Goal: Information Seeking & Learning: Check status

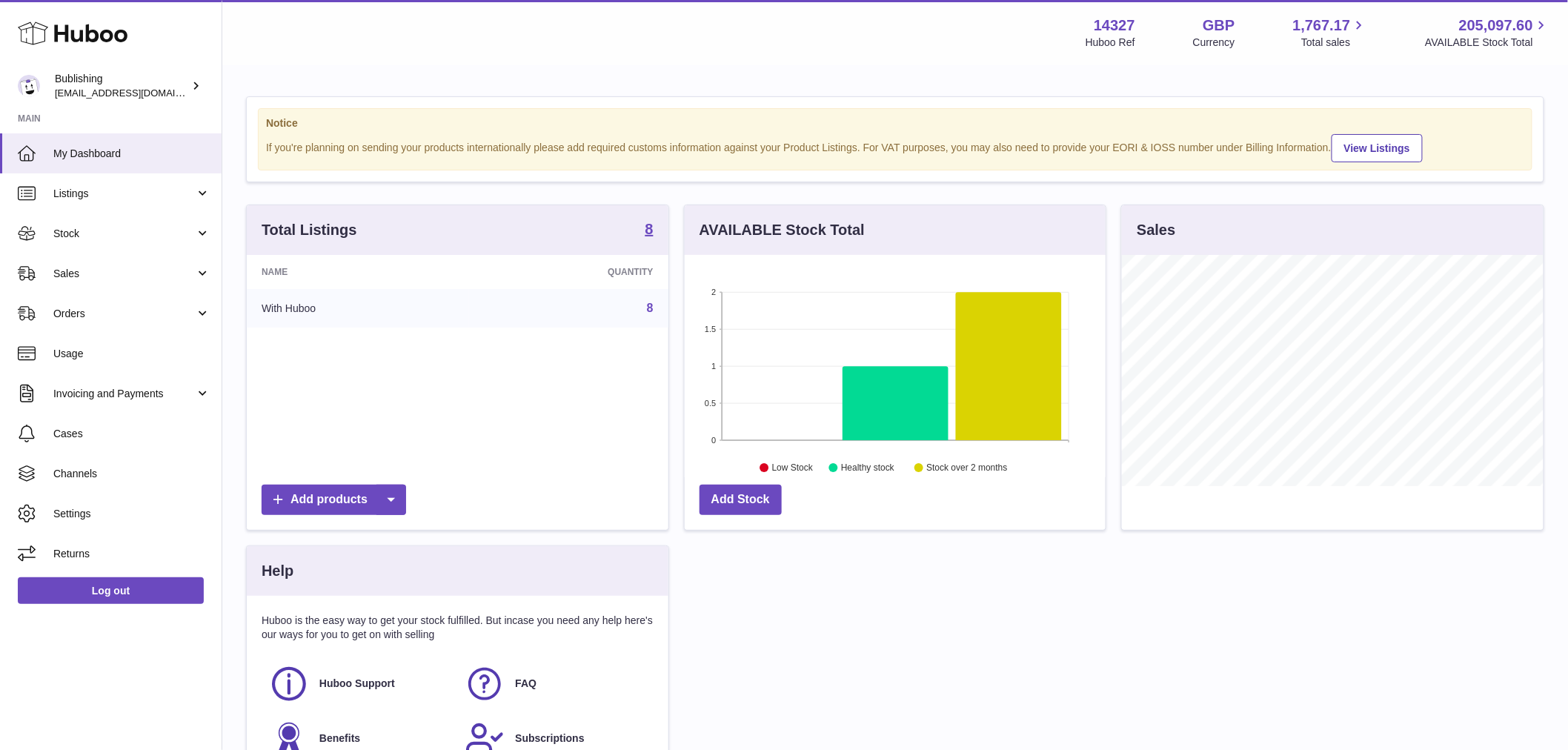
scroll to position [231, 421]
drag, startPoint x: 72, startPoint y: 262, endPoint x: 71, endPoint y: 291, distance: 29.0
click at [72, 262] on link "Sales" at bounding box center [110, 273] width 222 height 40
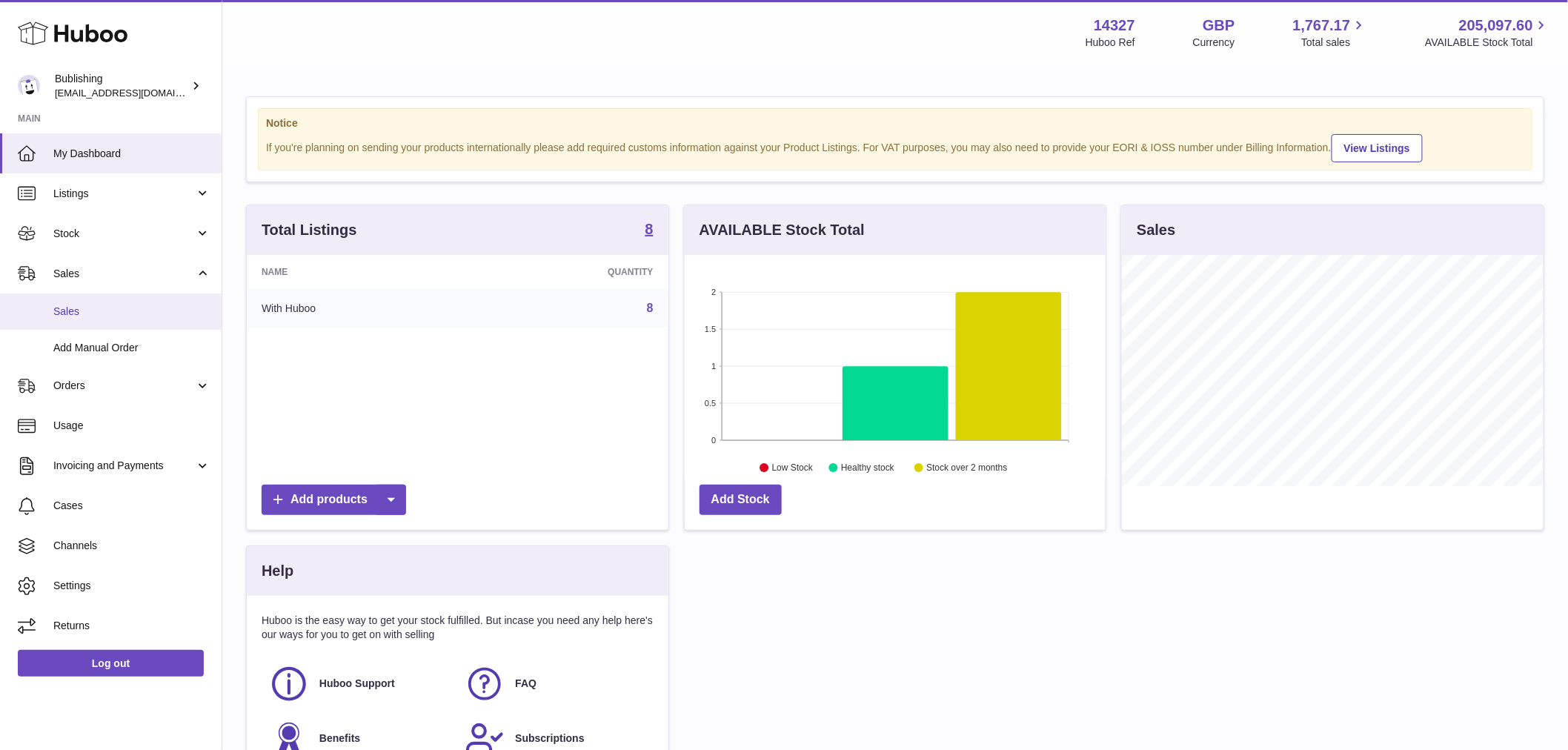
click at [77, 306] on span "Sales" at bounding box center [132, 312] width 157 height 14
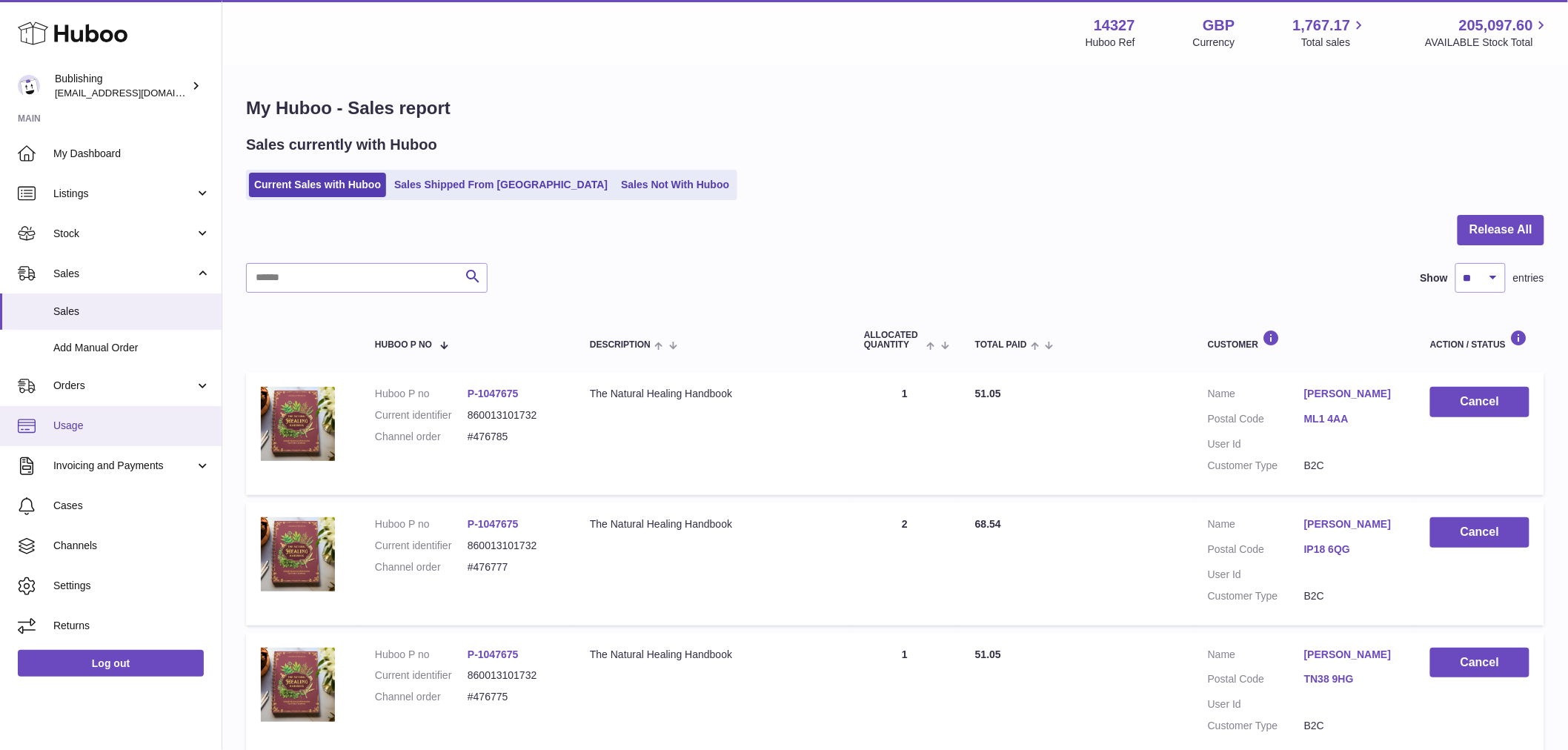
click at [136, 426] on span "Usage" at bounding box center [132, 426] width 157 height 14
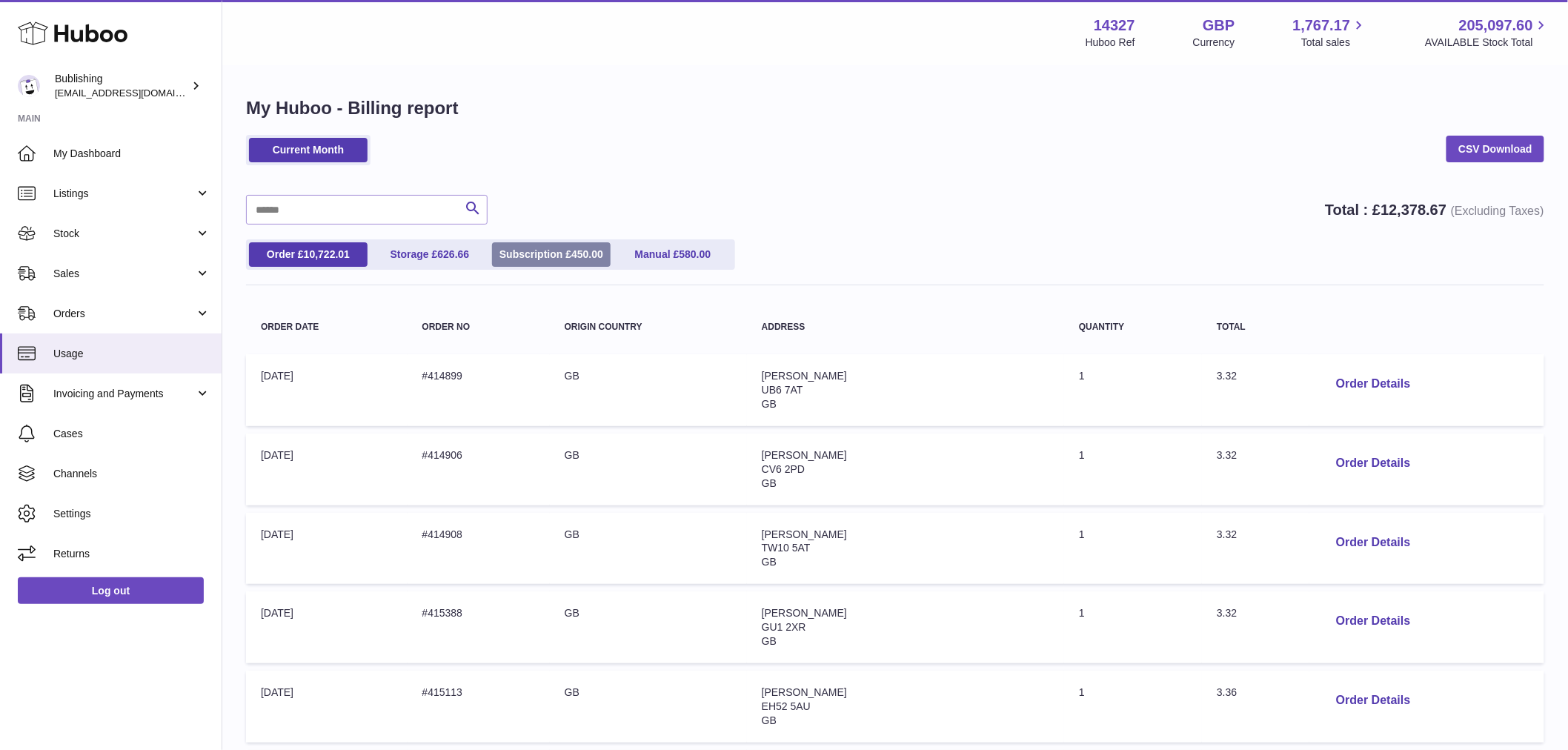
click at [573, 253] on span "450.00" at bounding box center [587, 254] width 32 height 12
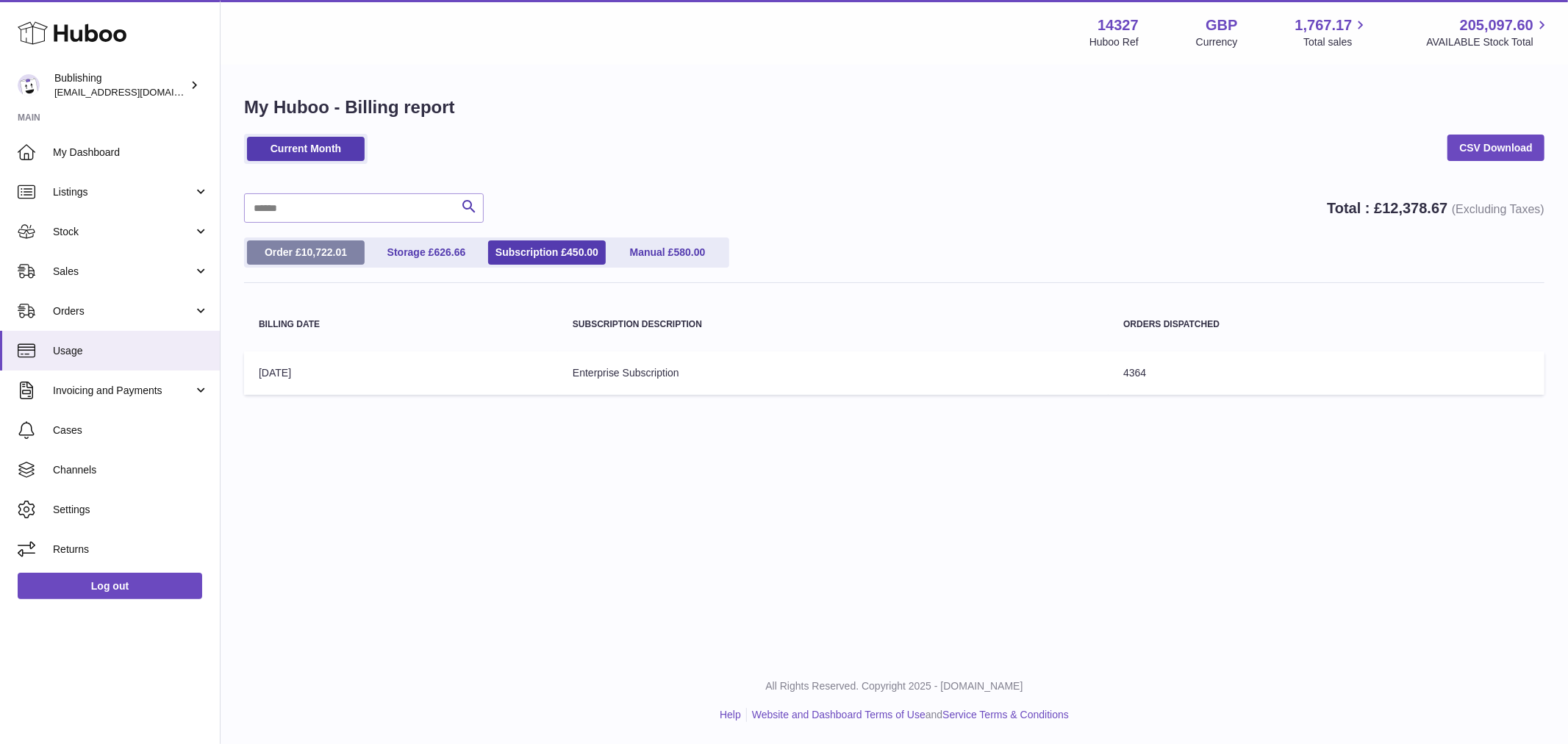
click at [292, 255] on link "Order £ 10,722.01" at bounding box center [306, 252] width 117 height 24
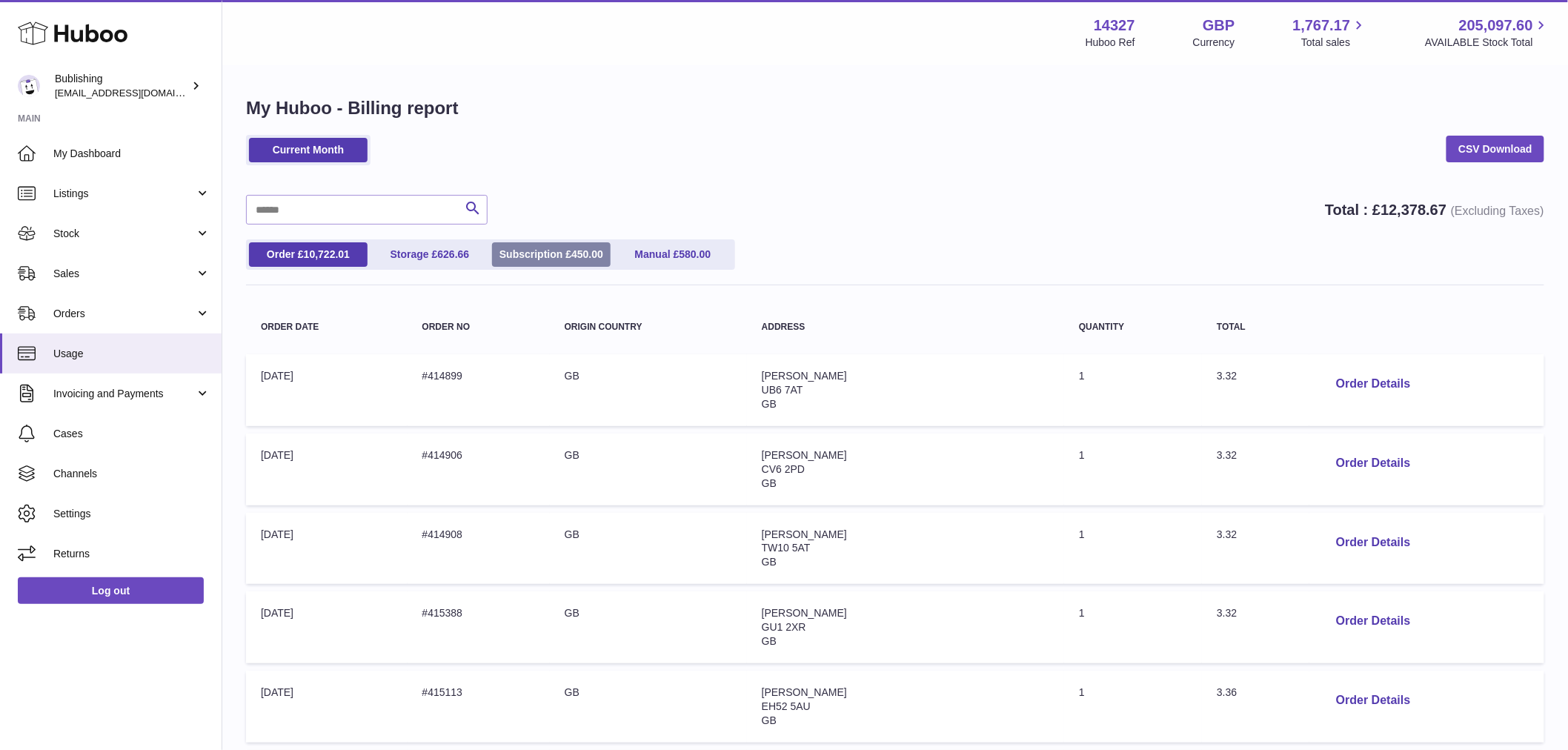
click at [540, 254] on link "Subscription £ 450.00" at bounding box center [551, 254] width 118 height 24
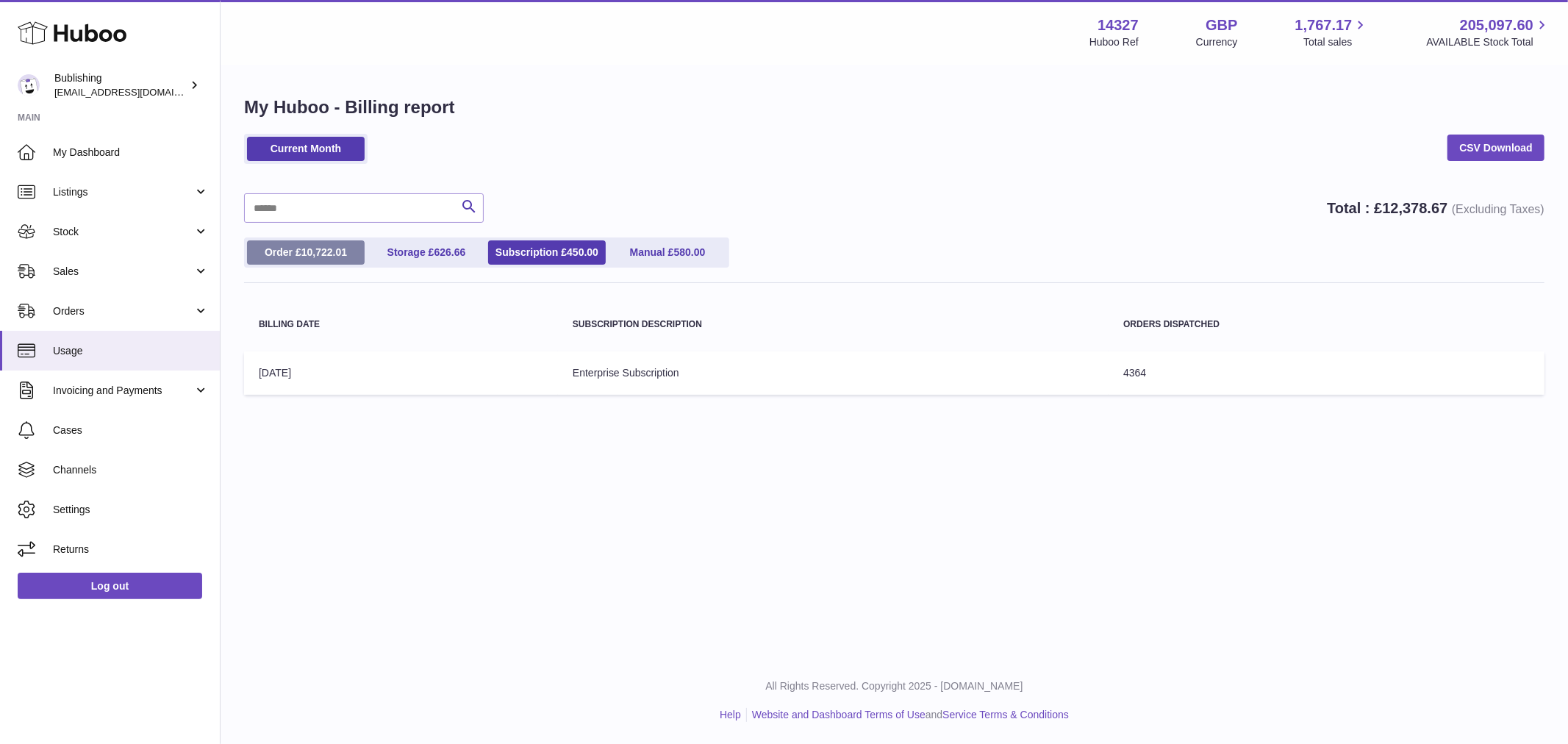
click at [291, 249] on link "Order £ 10,722.01" at bounding box center [306, 252] width 117 height 24
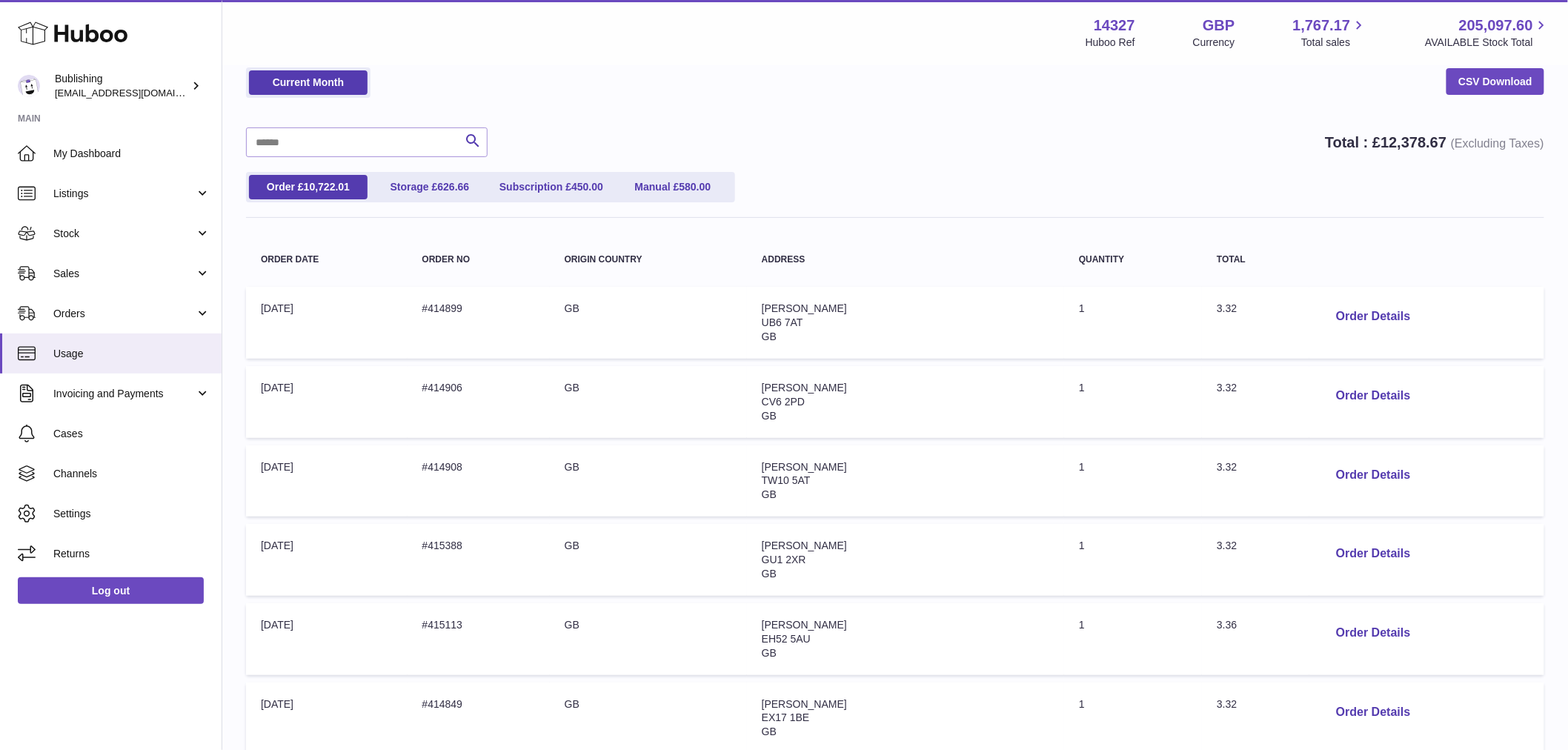
scroll to position [28, 0]
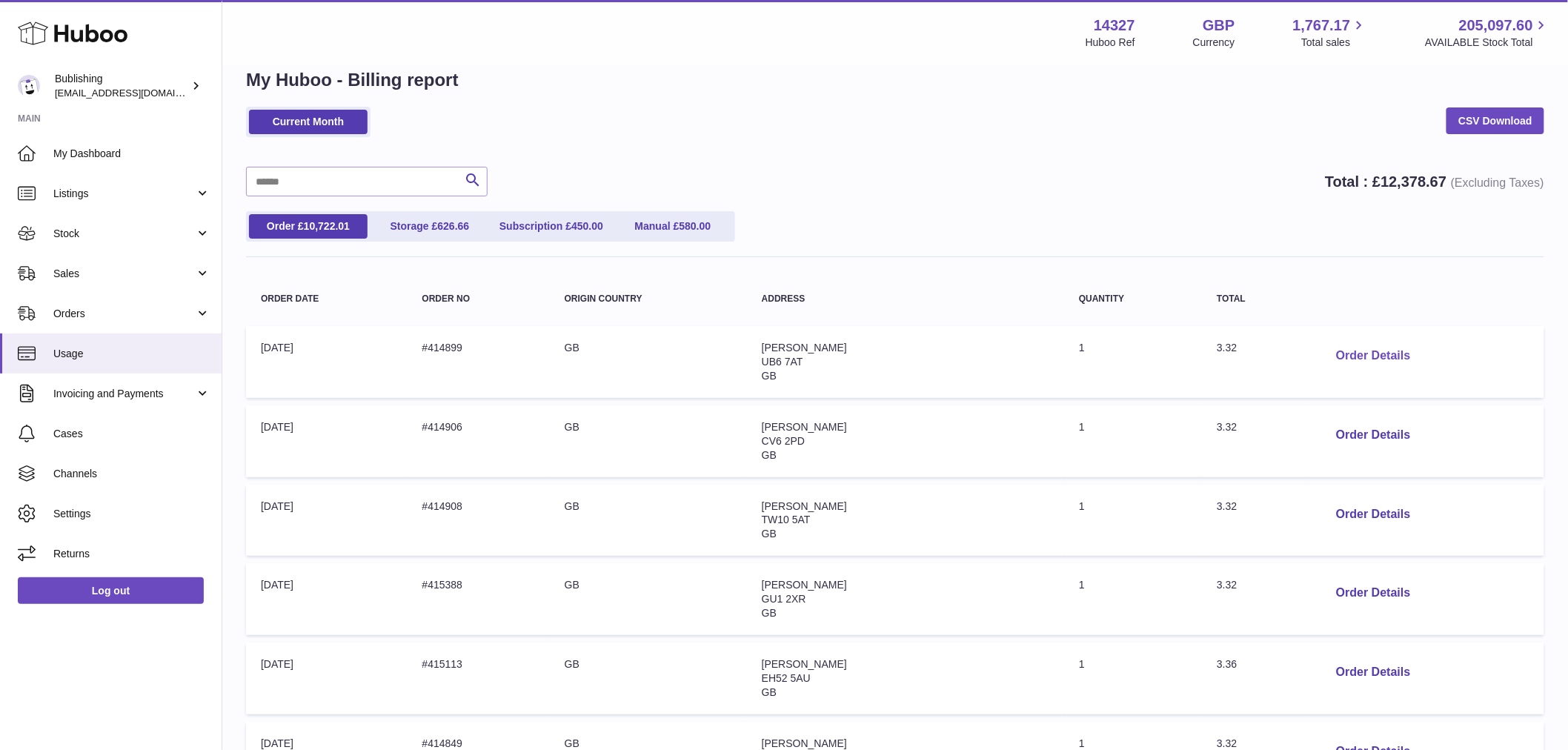
click at [1325, 352] on button "Order Details" at bounding box center [1374, 356] width 98 height 30
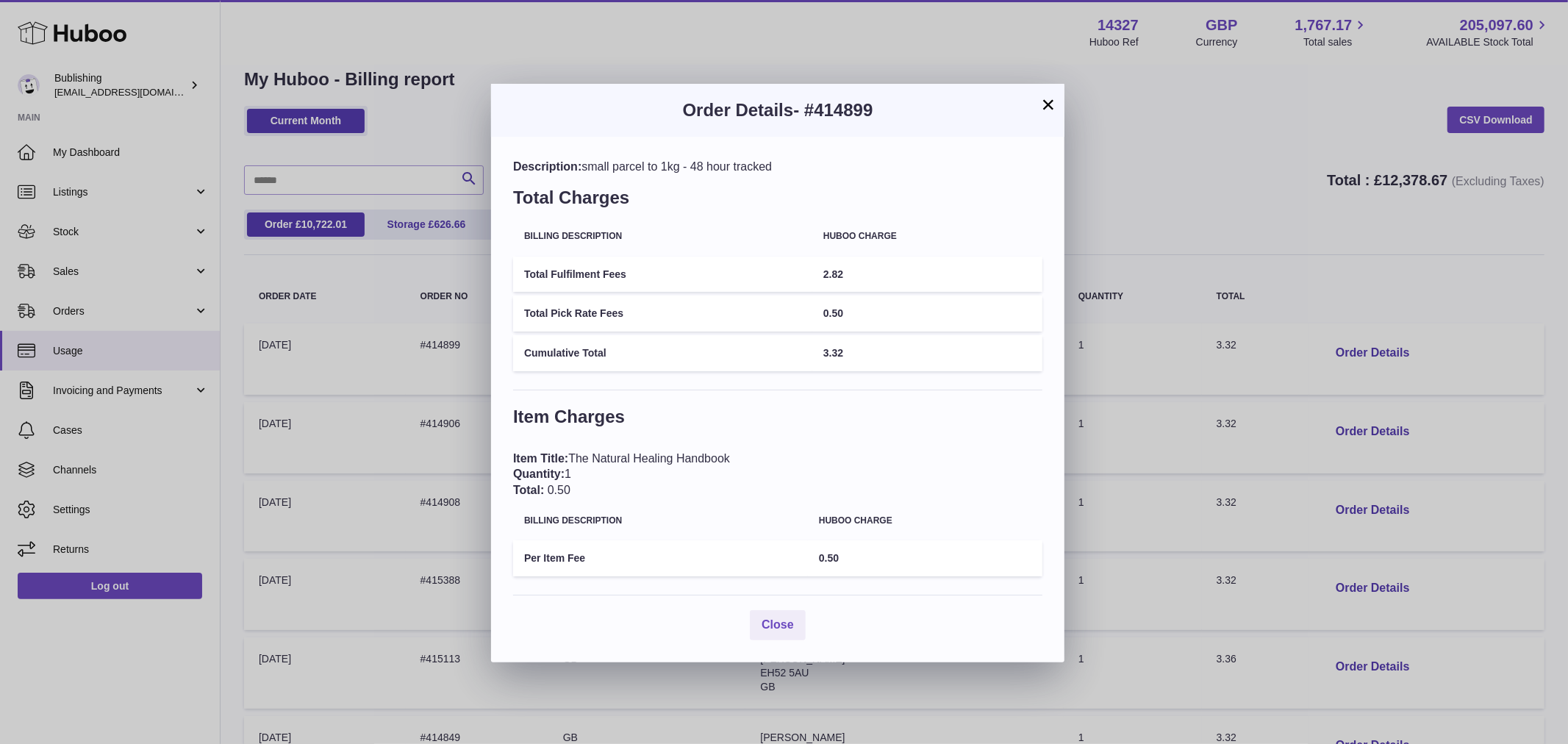
click at [1216, 201] on div "× Order Details - #414899 Description: small parcel to 1kg - 48 hour tracked To…" at bounding box center [784, 372] width 1568 height 744
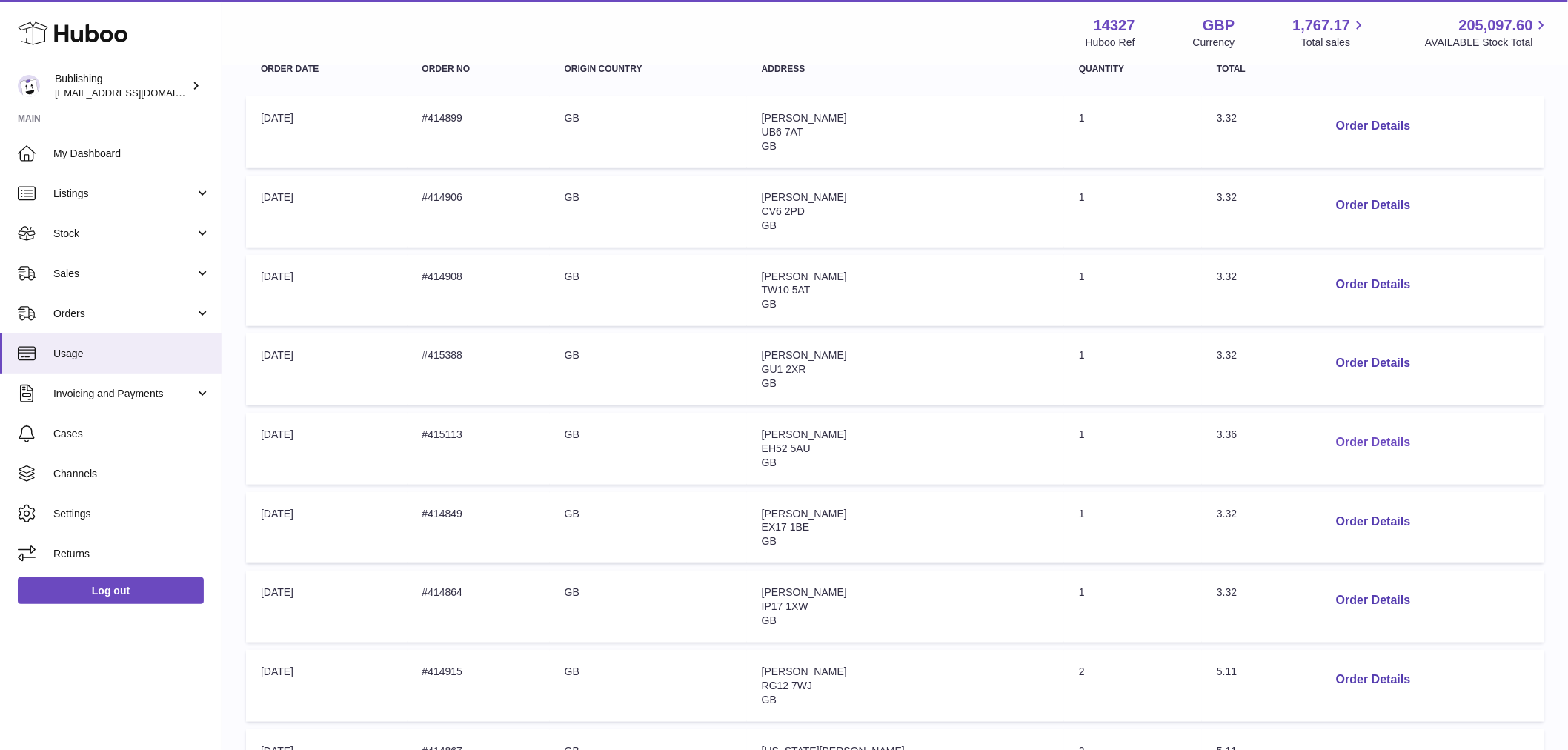
scroll to position [275, 0]
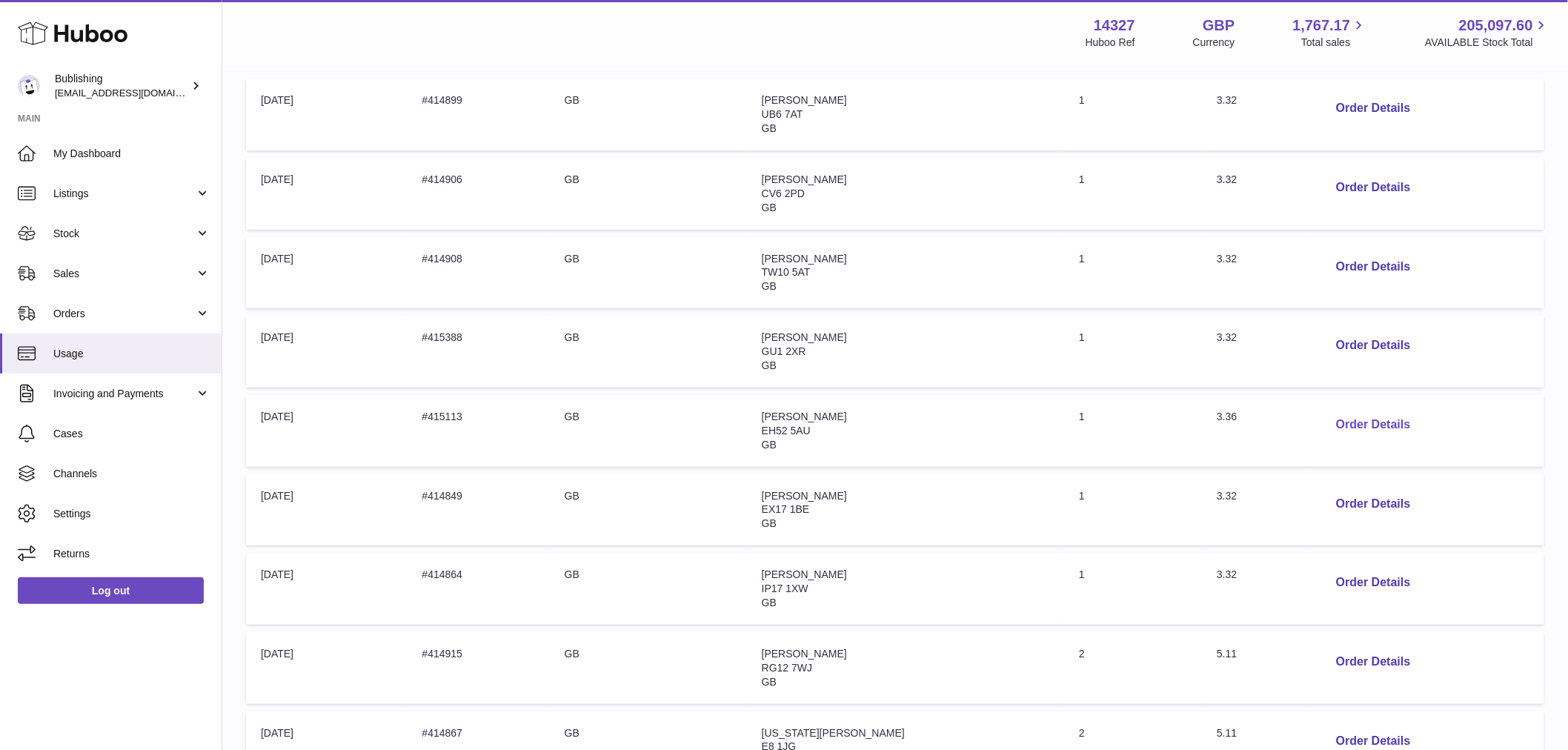
click at [1353, 428] on button "Order Details" at bounding box center [1374, 425] width 98 height 30
click at [1279, 327] on div at bounding box center [784, 375] width 1568 height 750
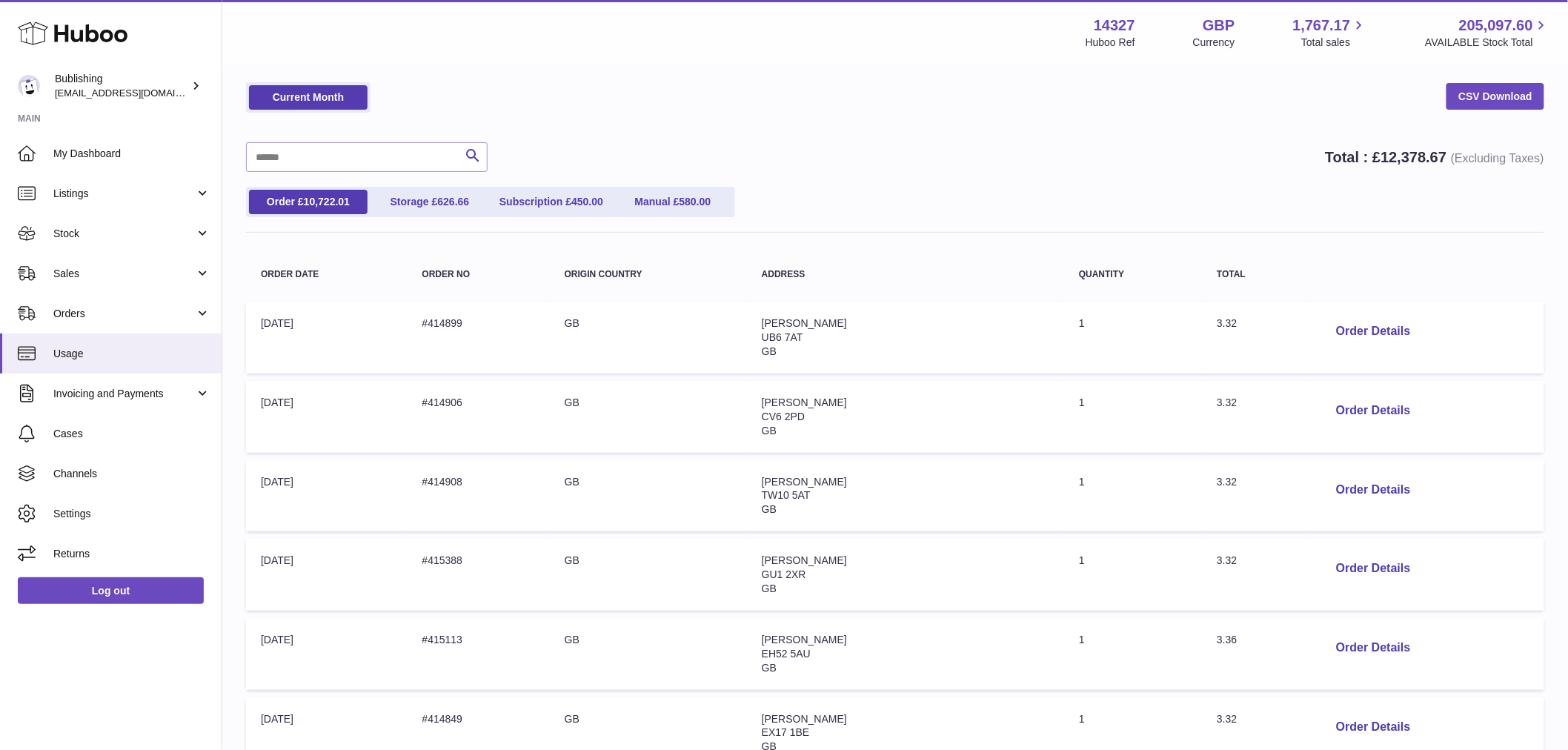
scroll to position [0, 0]
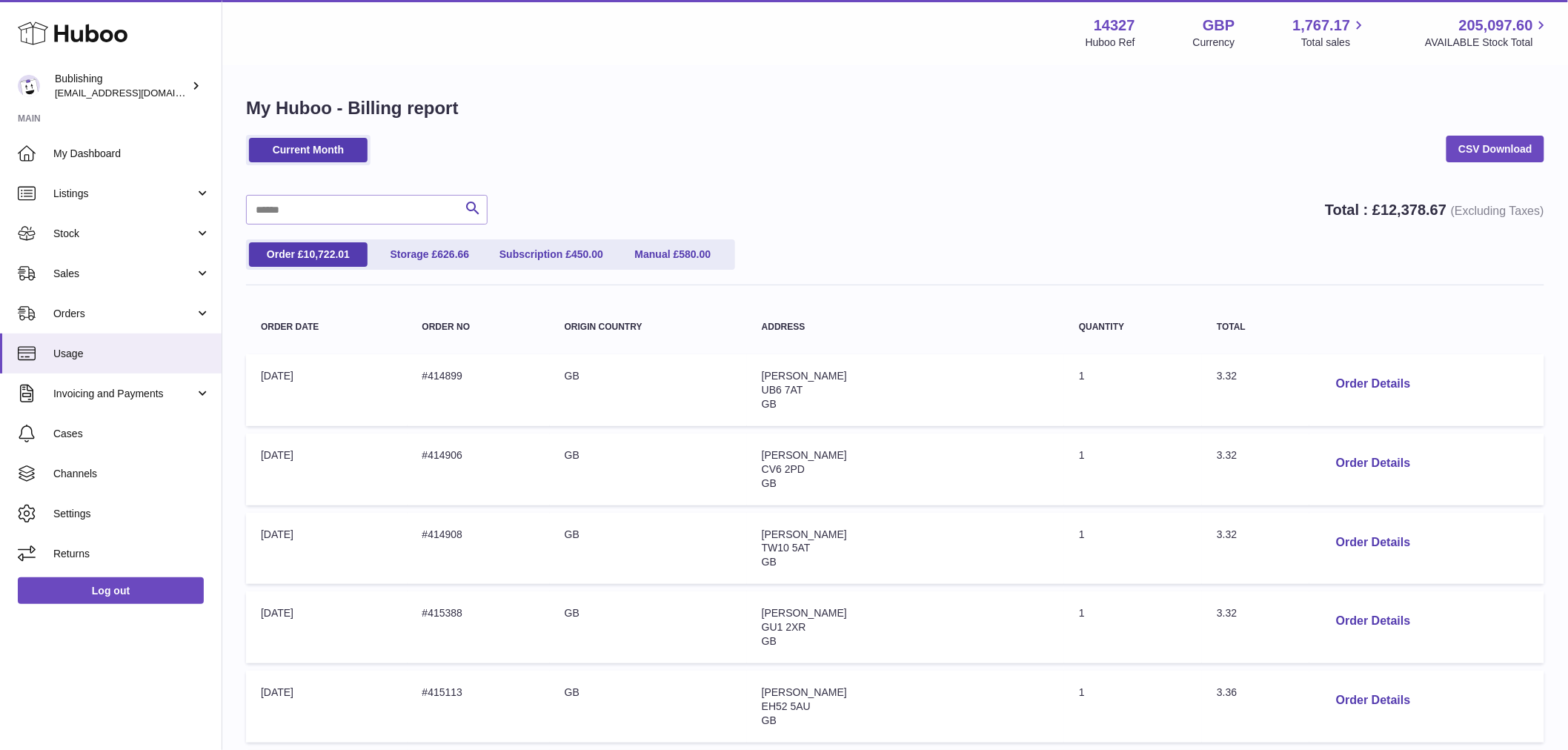
click at [968, 190] on div "Current Month CSV Download Search Total : £ 12,378.67 (Excluding Taxes) Order £…" at bounding box center [894, 653] width 1298 height 1037
click at [686, 172] on div "Current Month CSV Download" at bounding box center [894, 157] width 1298 height 45
click at [971, 174] on div "Current Month CSV Download" at bounding box center [894, 157] width 1298 height 45
